Goal: Find contact information: Find contact information

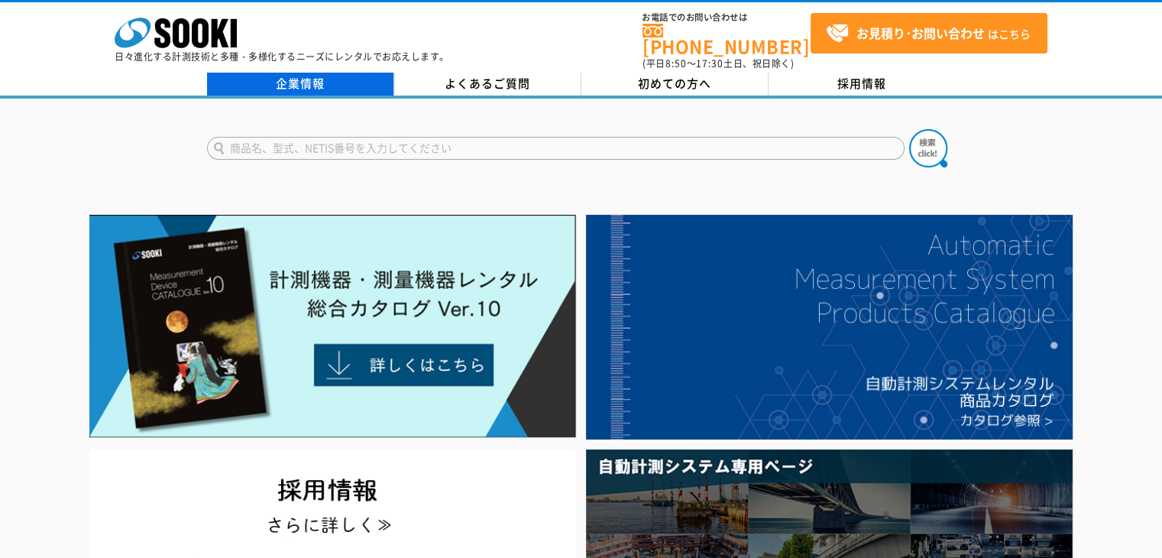
click at [329, 73] on link "企業情報" at bounding box center [300, 84] width 187 height 23
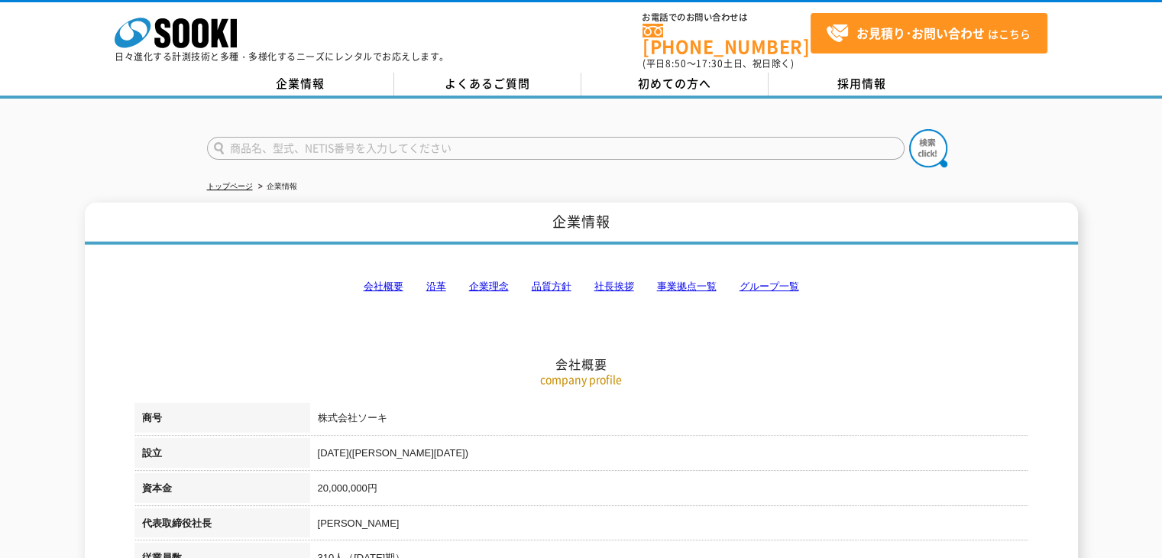
click at [675, 280] on link "事業拠点一覧" at bounding box center [687, 285] width 60 height 11
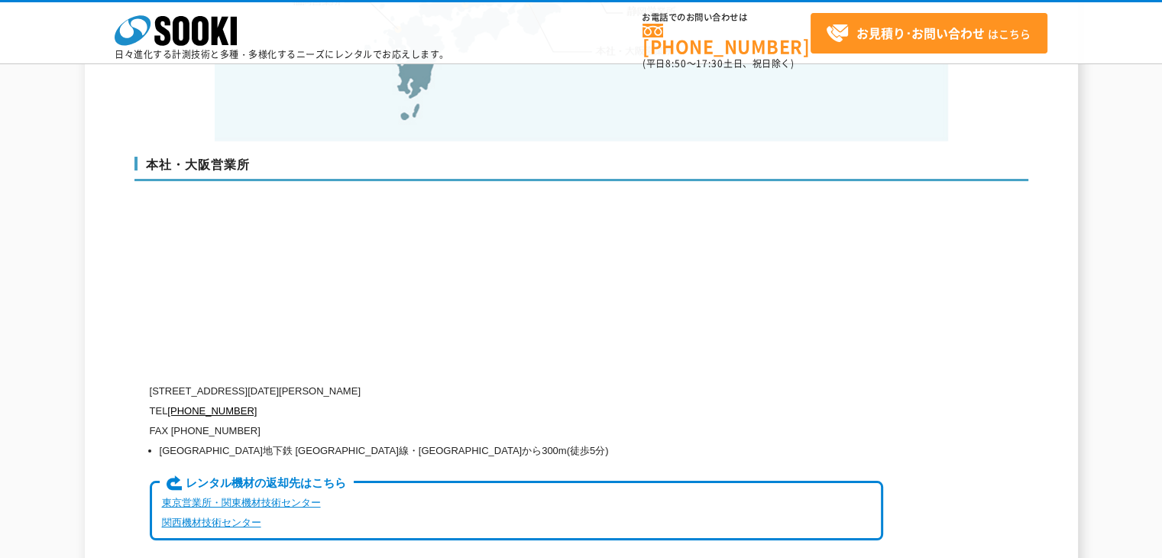
scroll to position [3602, 0]
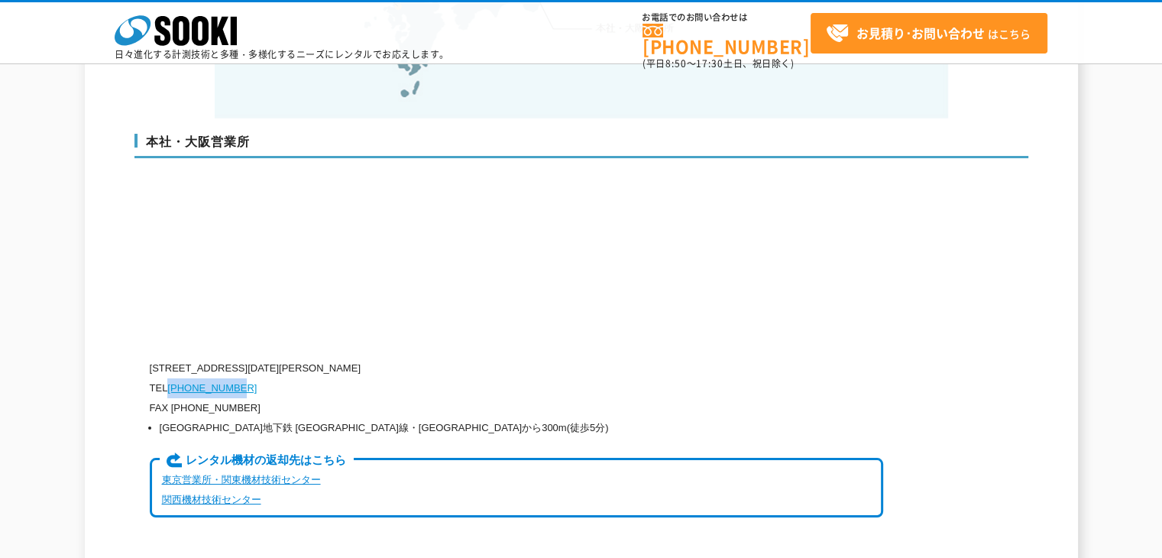
drag, startPoint x: 248, startPoint y: 352, endPoint x: 172, endPoint y: 351, distance: 75.7
click at [172, 378] on p "TEL [PHONE_NUMBER]" at bounding box center [516, 388] width 733 height 20
copy link "[PHONE_NUMBER]"
drag, startPoint x: 253, startPoint y: 368, endPoint x: 172, endPoint y: 367, distance: 81.0
click at [172, 398] on p "FAX [PHONE_NUMBER]" at bounding box center [516, 408] width 733 height 20
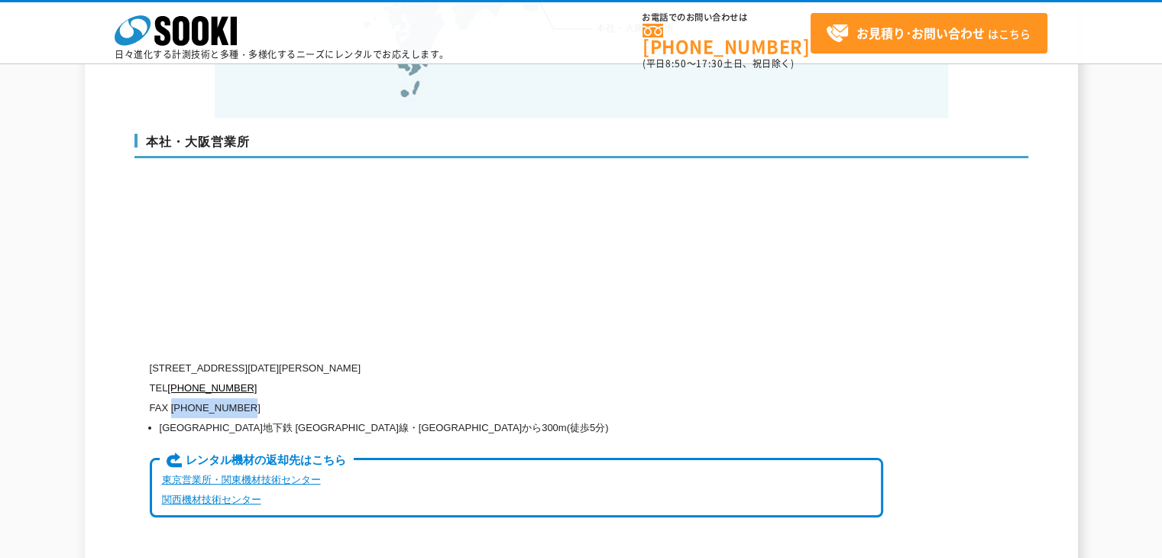
copy p "[PHONE_NUMBER]"
